Goal: Communication & Community: Participate in discussion

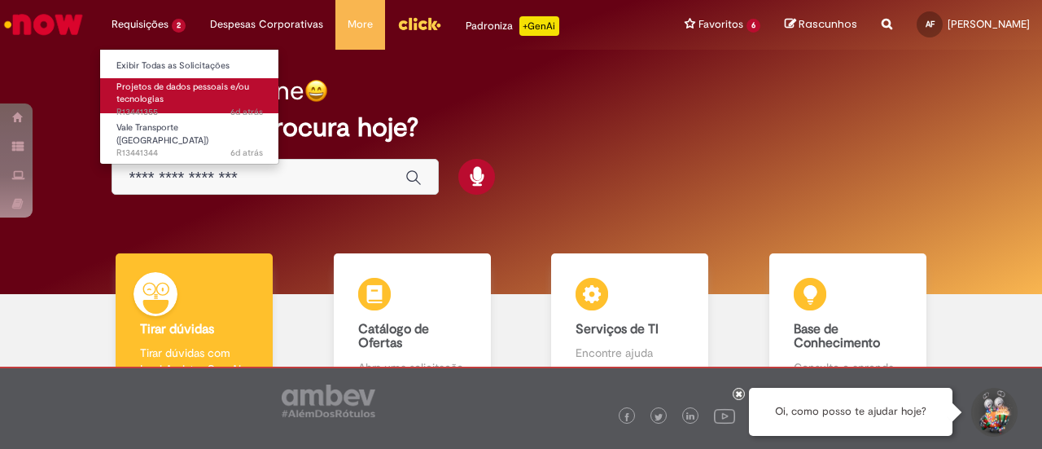
drag, startPoint x: 149, startPoint y: 88, endPoint x: 151, endPoint y: 77, distance: 11.5
click at [149, 88] on span "Projetos de dados pessoais e/ou tecnologias" at bounding box center [182, 93] width 133 height 25
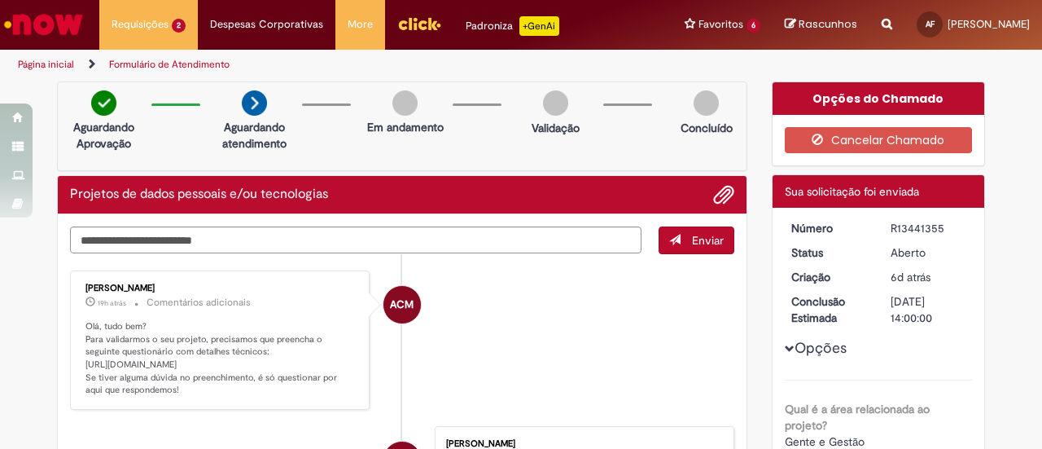
scroll to position [81, 0]
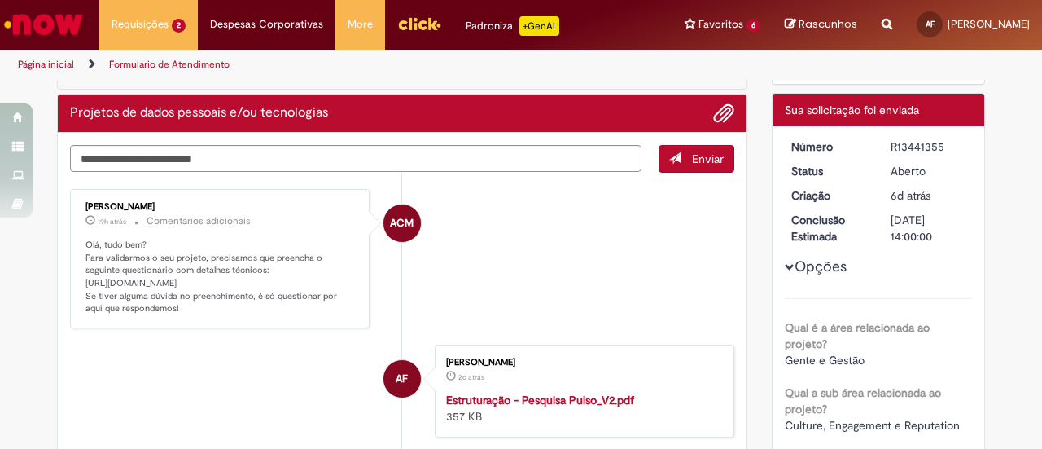
drag, startPoint x: 235, startPoint y: 331, endPoint x: 75, endPoint y: 286, distance: 166.0
click at [75, 286] on div "Ana Carolina Melo Pereira 19h atrás 19 horas atrás Comentários adicionais Olá, …" at bounding box center [220, 258] width 290 height 129
copy p "[URL][DOMAIN_NAME]"
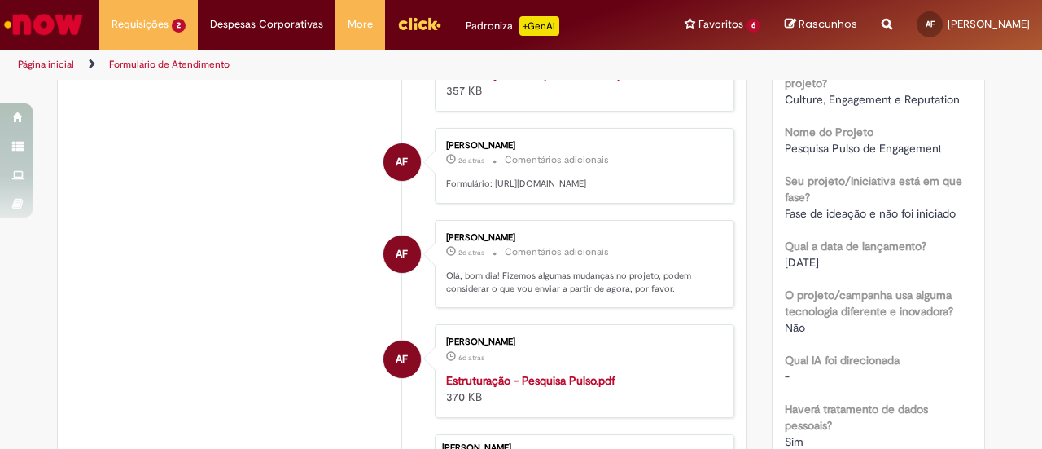
scroll to position [326, 0]
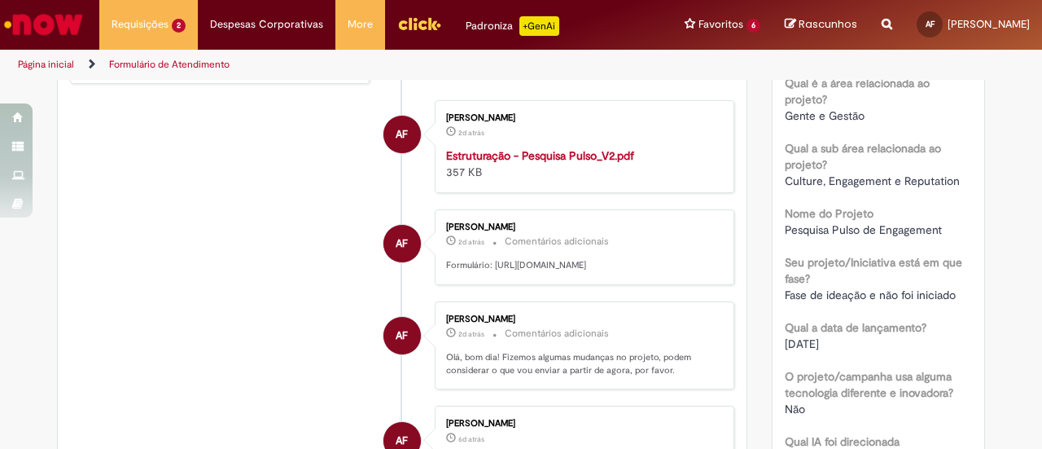
click at [557, 163] on strong "Estruturação - Pesquisa Pulso_V2.pdf" at bounding box center [540, 155] width 188 height 15
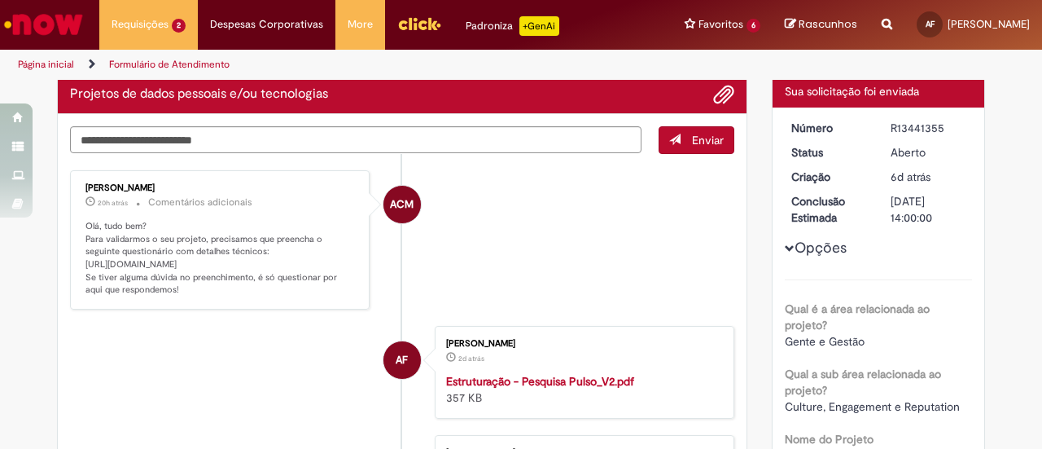
scroll to position [0, 0]
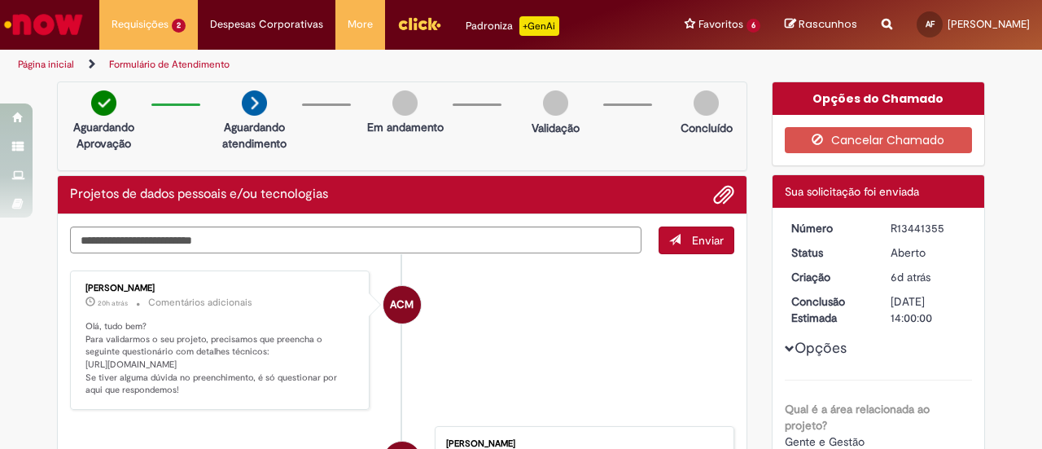
drag, startPoint x: 189, startPoint y: 288, endPoint x: 73, endPoint y: 279, distance: 116.0
click at [133, 271] on div "Ana Carolina Melo Pereira 20h atrás 20 horas atrás Comentários adicionais Olá, …" at bounding box center [220, 339] width 300 height 139
drag, startPoint x: 94, startPoint y: 286, endPoint x: 182, endPoint y: 284, distance: 88.8
click at [182, 284] on div "[PERSON_NAME]" at bounding box center [221, 288] width 271 height 10
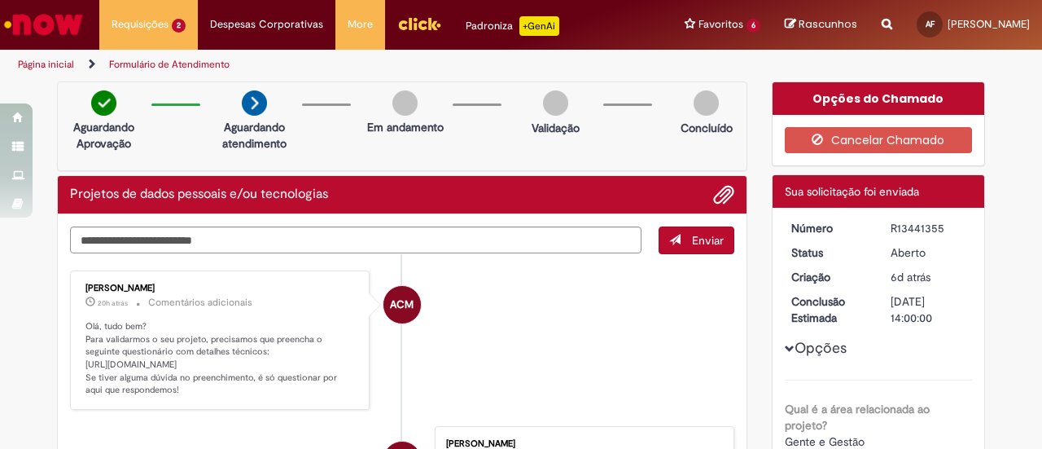
copy div "[PERSON_NAME]"
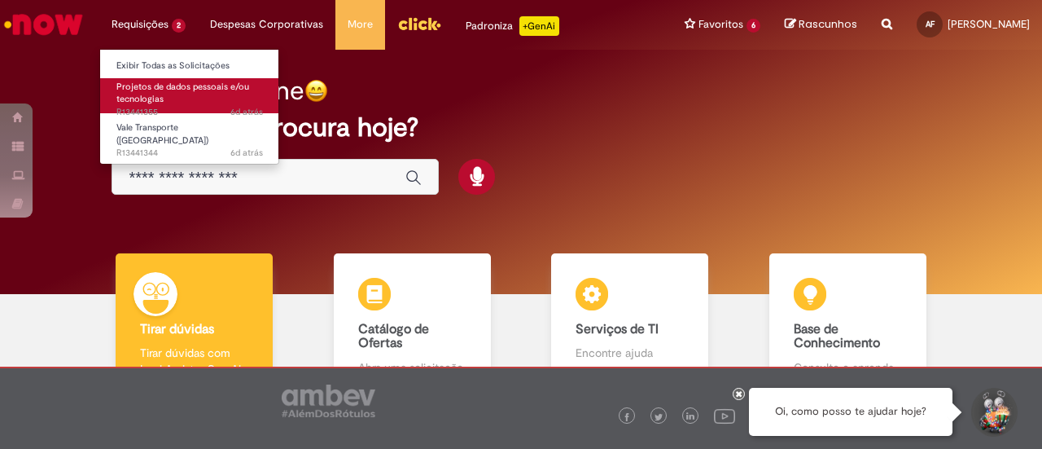
drag, startPoint x: 155, startPoint y: 86, endPoint x: 172, endPoint y: 79, distance: 18.3
click at [155, 86] on span "Projetos de dados pessoais e/ou tecnologias" at bounding box center [182, 93] width 133 height 25
click at [130, 89] on span "Projetos de dados pessoais e/ou tecnologias" at bounding box center [182, 93] width 133 height 25
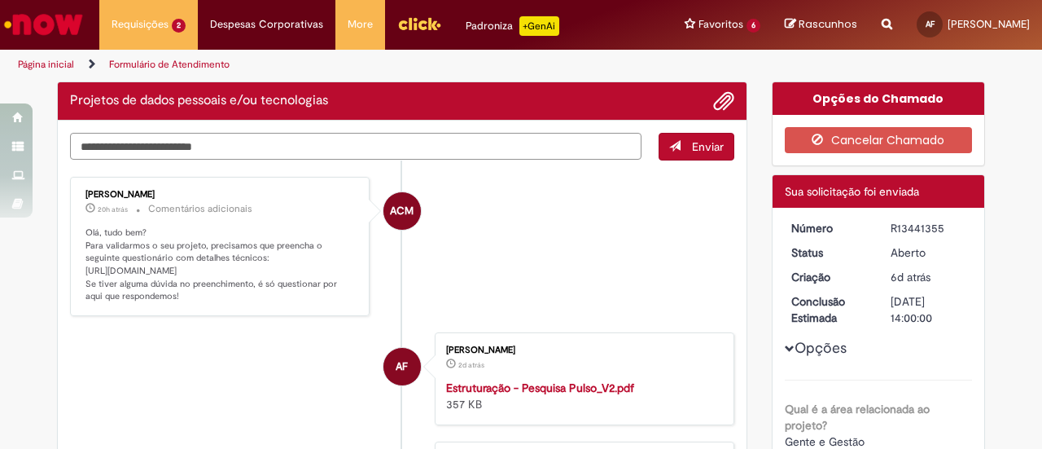
click at [200, 157] on textarea "Digite sua mensagem aqui..." at bounding box center [356, 146] width 572 height 27
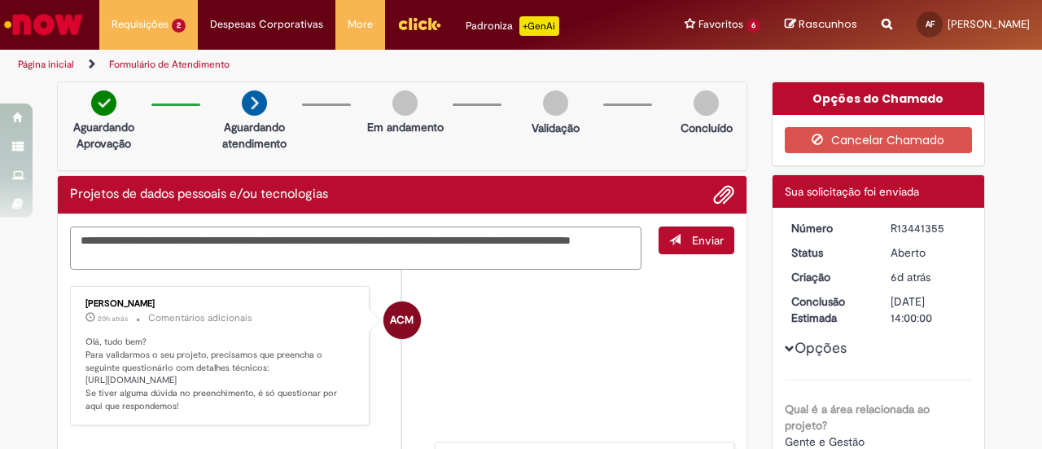
type textarea "**********"
click at [693, 247] on button "Enviar" at bounding box center [697, 240] width 76 height 28
